Goal: Transaction & Acquisition: Register for event/course

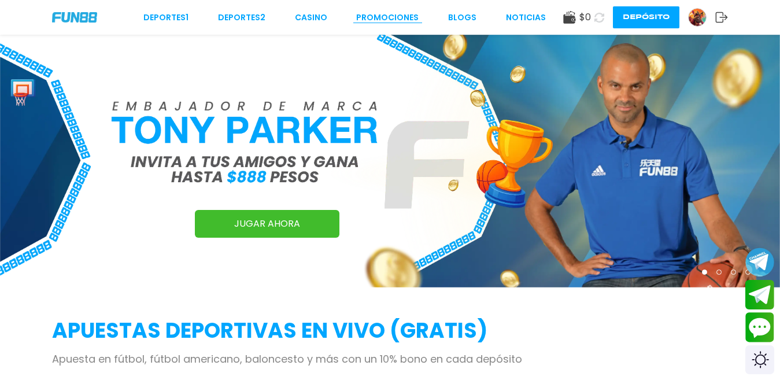
click at [390, 13] on link "Promociones" at bounding box center [387, 18] width 62 height 12
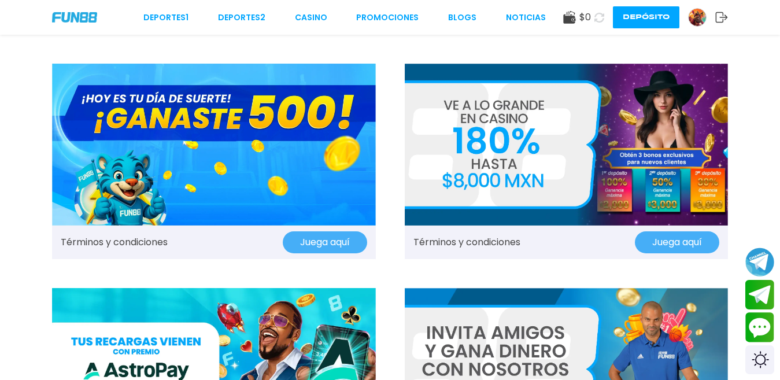
click at [289, 174] on img at bounding box center [214, 145] width 324 height 162
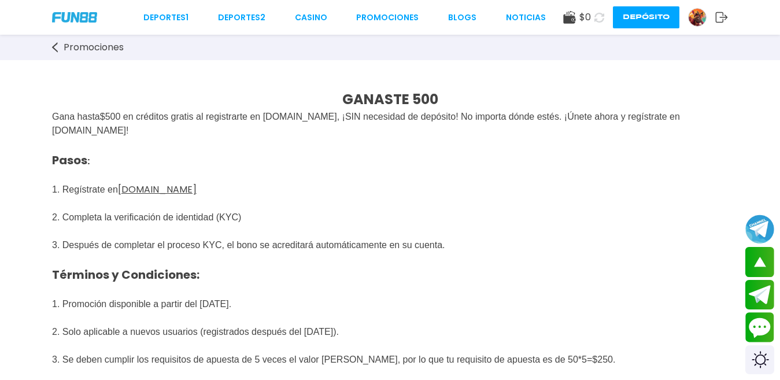
click at [697, 24] on img at bounding box center [697, 17] width 17 height 17
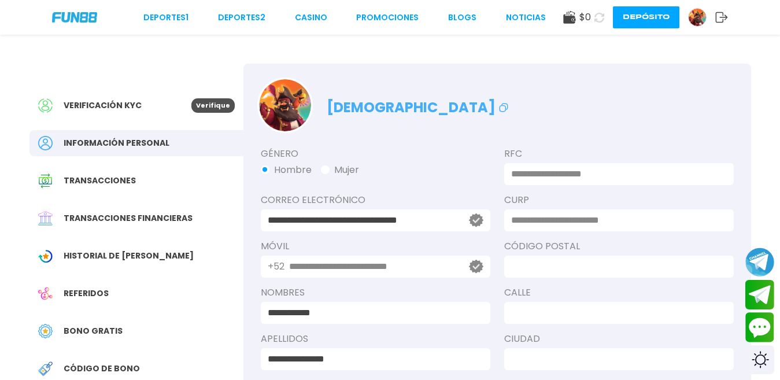
click at [190, 116] on div "Verificación KYC Verifique" at bounding box center [137, 106] width 214 height 26
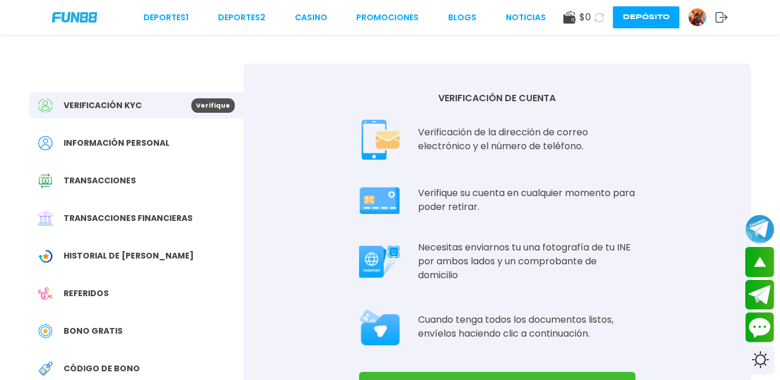
click at [420, 12] on div "Deportes 1 Deportes 2 CASINO Promociones BLOGS NOTICIAS" at bounding box center [344, 18] width 403 height 12
click at [408, 20] on link "Promociones" at bounding box center [387, 18] width 62 height 12
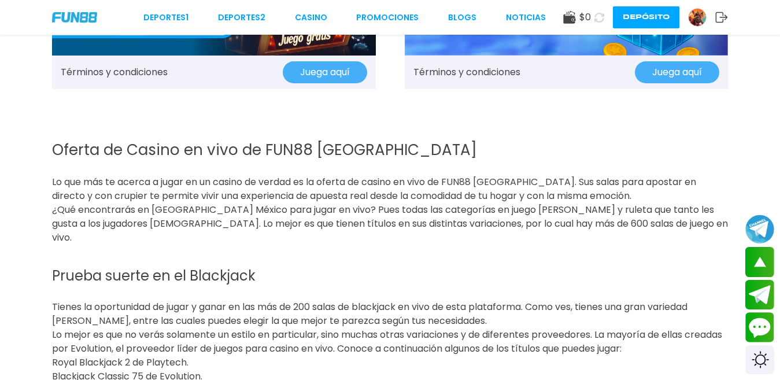
scroll to position [1389, 0]
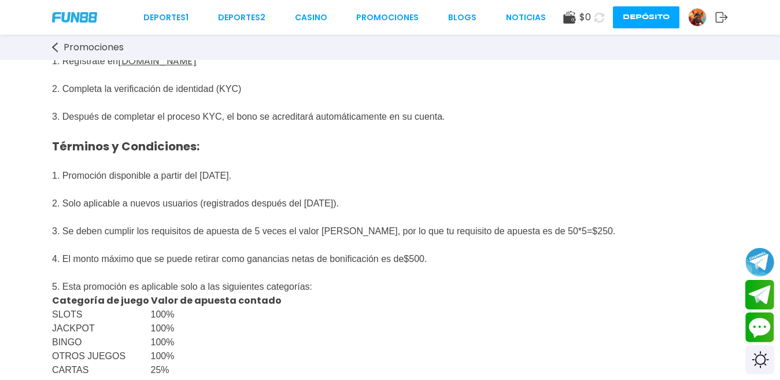
scroll to position [231, 0]
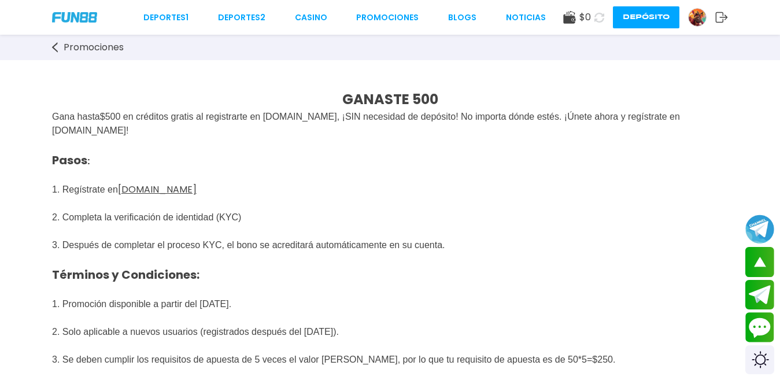
click at [386, 24] on div "Deportes 1 Deportes 2 CASINO Promociones BLOGS NOTICIAS $ 0 Depósito" at bounding box center [390, 17] width 780 height 35
